Goal: Navigation & Orientation: Find specific page/section

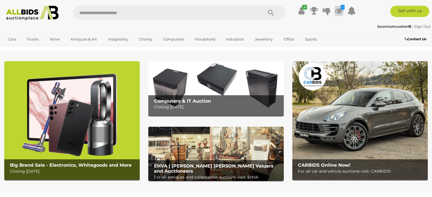
click at [337, 8] on icon at bounding box center [339, 11] width 9 height 10
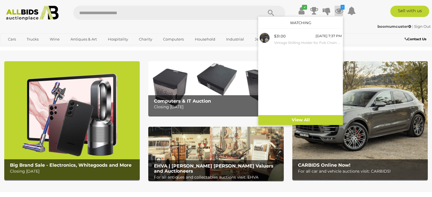
drag, startPoint x: 238, startPoint y: 21, endPoint x: 249, endPoint y: 22, distance: 11.1
click at [238, 21] on div "✔ Track & Trace 1" at bounding box center [216, 11] width 432 height 22
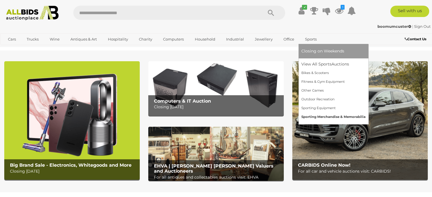
click at [309, 116] on link "Sporting Merchandise & Memorabilia" at bounding box center [333, 117] width 64 height 9
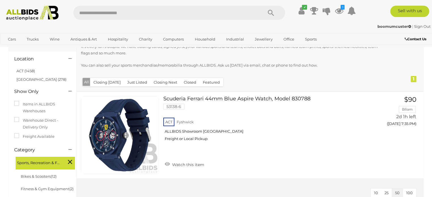
scroll to position [28, 0]
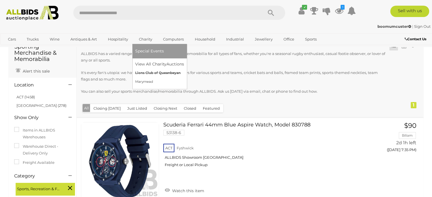
click at [149, 75] on link "Lions Club of Queanbeyan" at bounding box center [159, 73] width 49 height 9
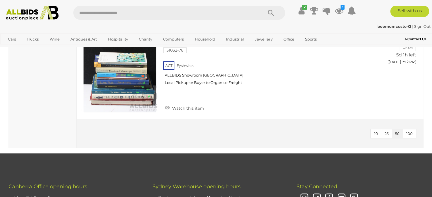
scroll to position [511, 0]
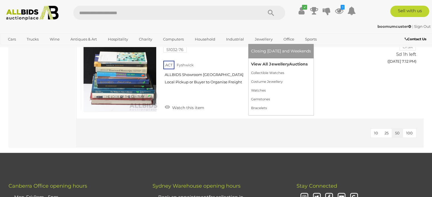
click at [258, 65] on link "View All Jewellery Auctions" at bounding box center [281, 64] width 60 height 9
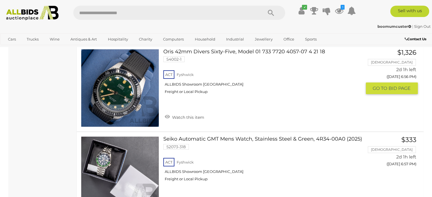
scroll to position [2301, 0]
